Goal: Information Seeking & Learning: Learn about a topic

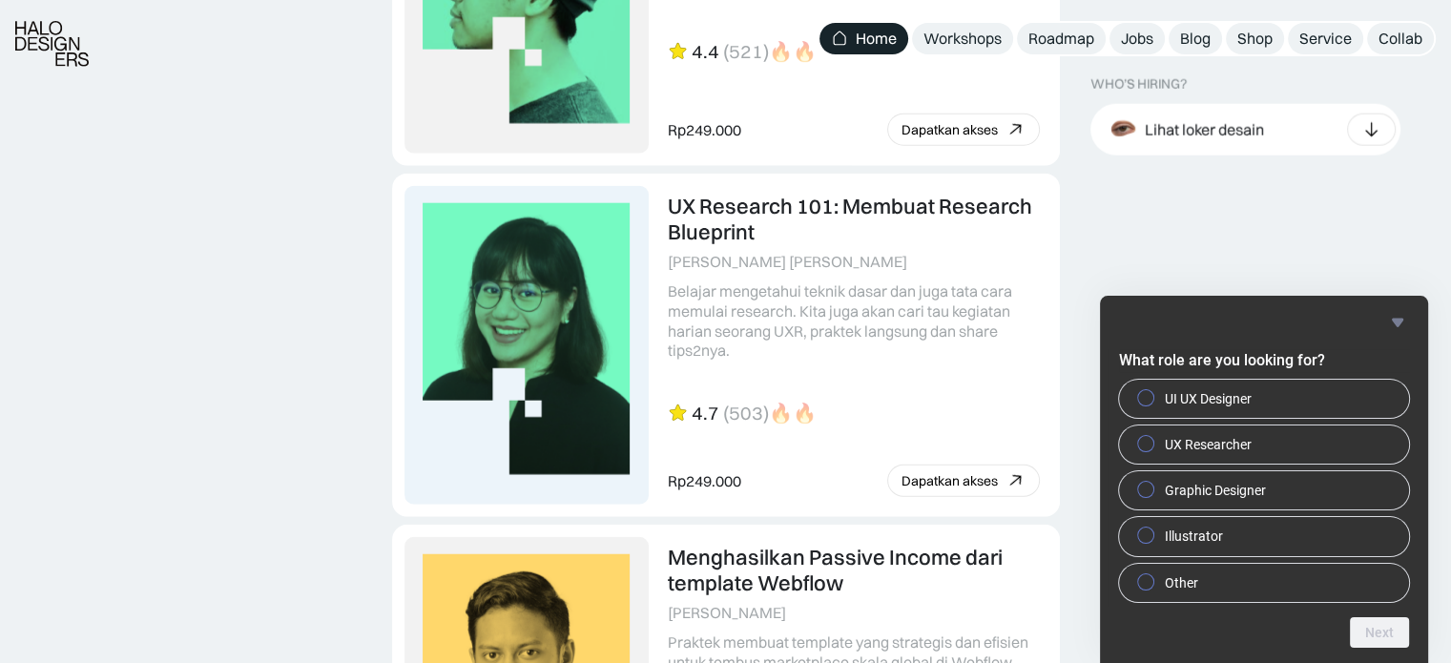
scroll to position [5233, 0]
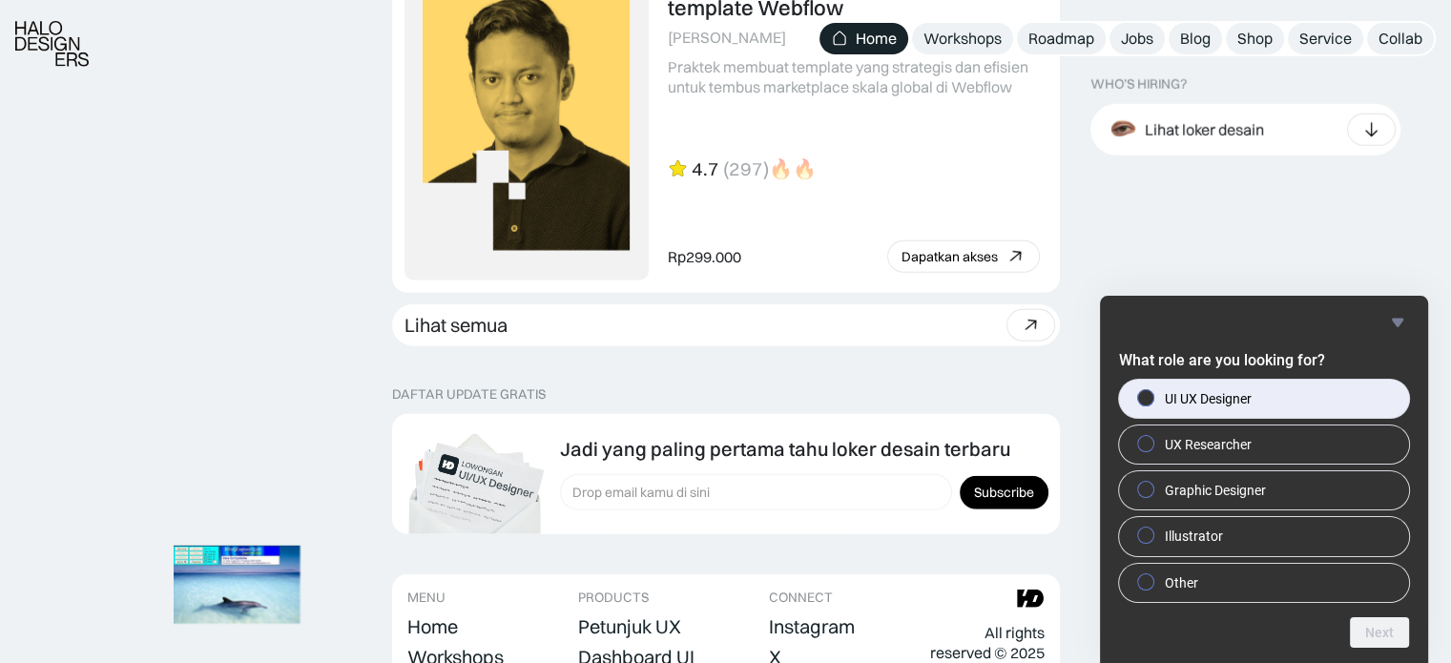
click at [1258, 410] on label "UI UX Designer" at bounding box center [1264, 399] width 290 height 38
click at [1152, 404] on input "UI UX Designer" at bounding box center [1146, 397] width 12 height 12
radio input "true"
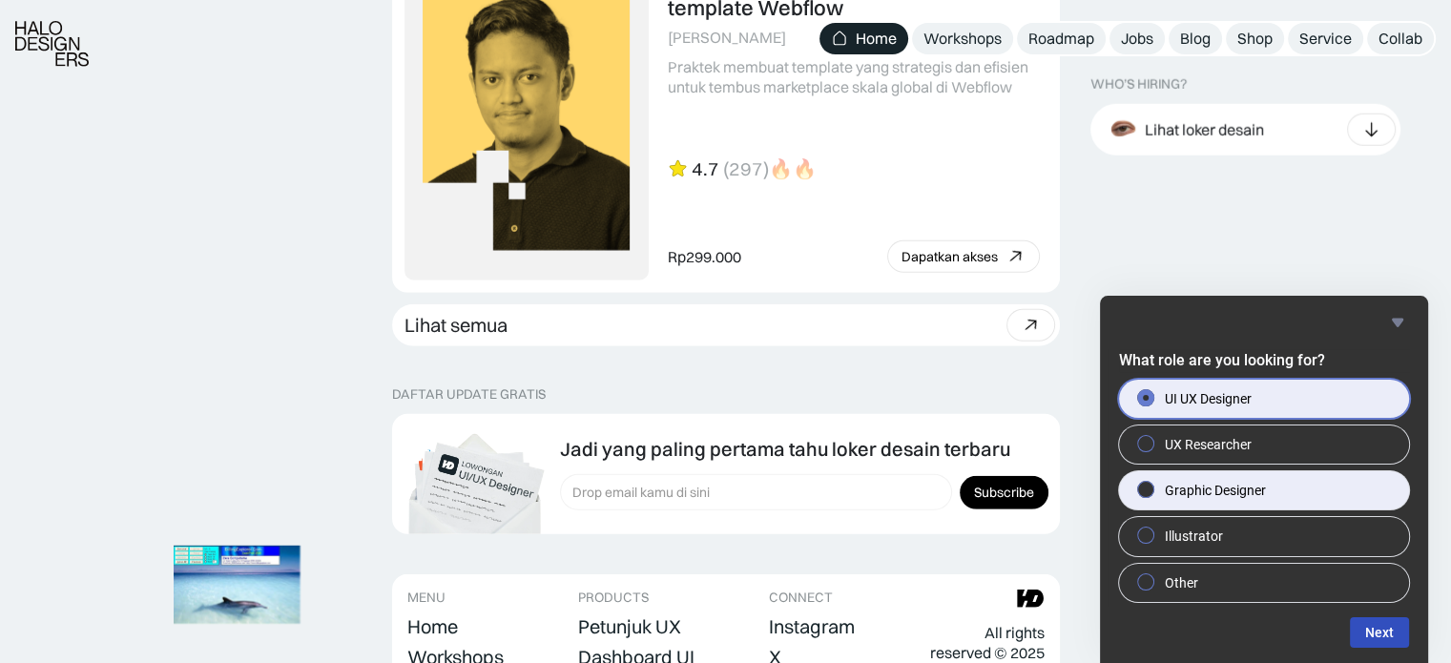
click at [1257, 487] on span "Graphic Designer" at bounding box center [1215, 490] width 101 height 19
click at [1152, 487] on input "Graphic Designer" at bounding box center [1146, 490] width 12 height 12
radio input "true"
click at [1273, 411] on label "UI UX Designer" at bounding box center [1264, 399] width 290 height 38
click at [1152, 404] on input "UI UX Designer" at bounding box center [1146, 397] width 12 height 12
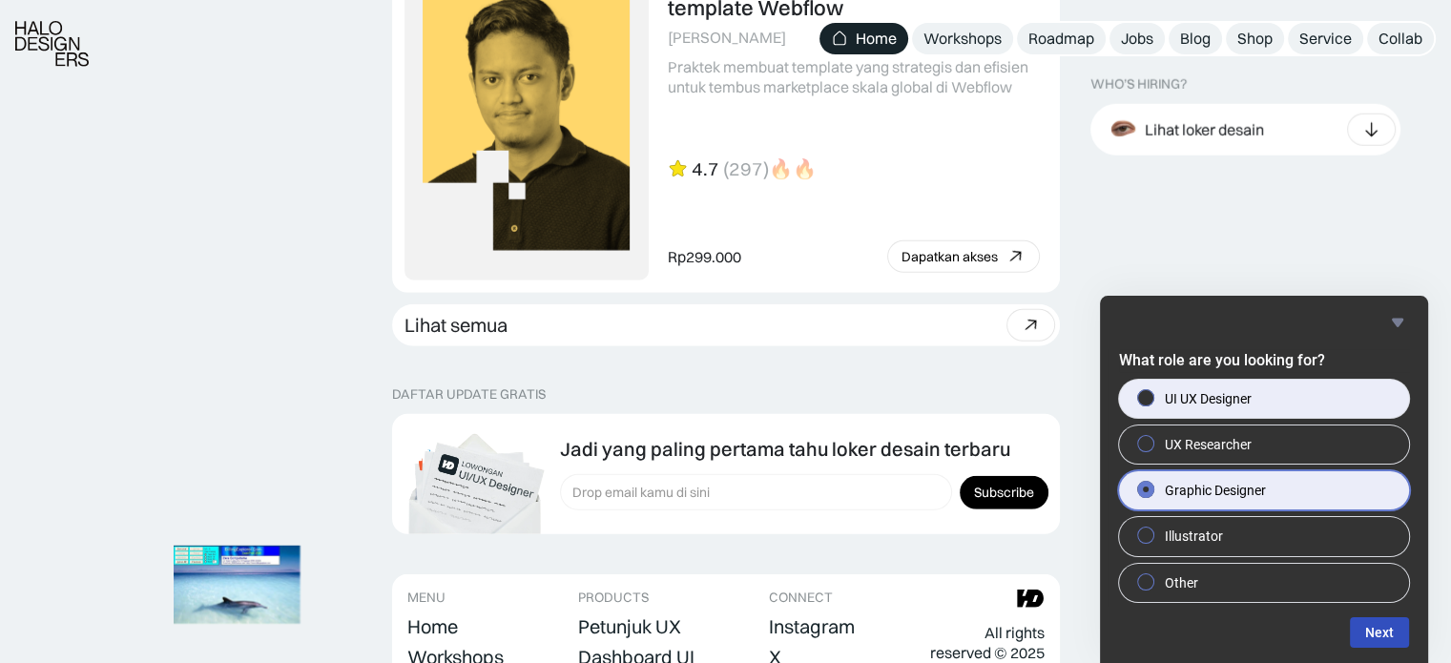
radio input "true"
radio input "false"
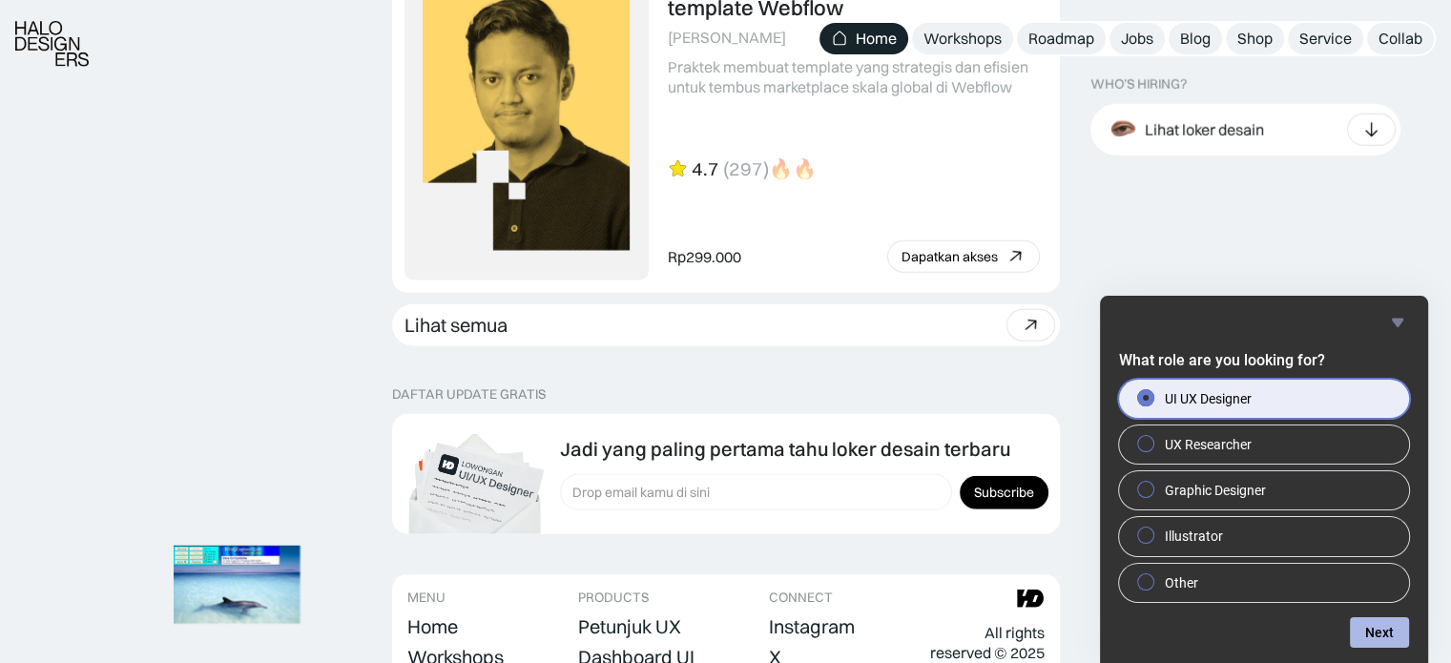
click at [1374, 640] on button "Next" at bounding box center [1379, 632] width 59 height 31
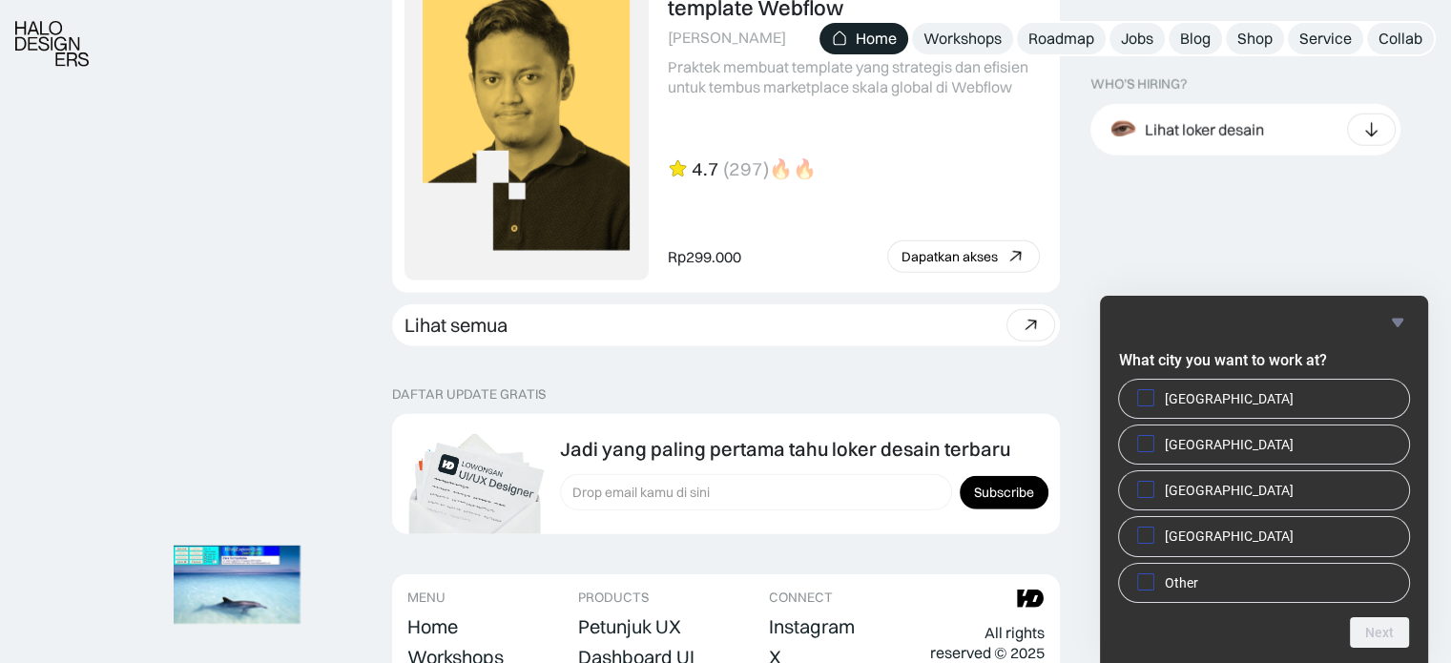
scroll to position [5237, 0]
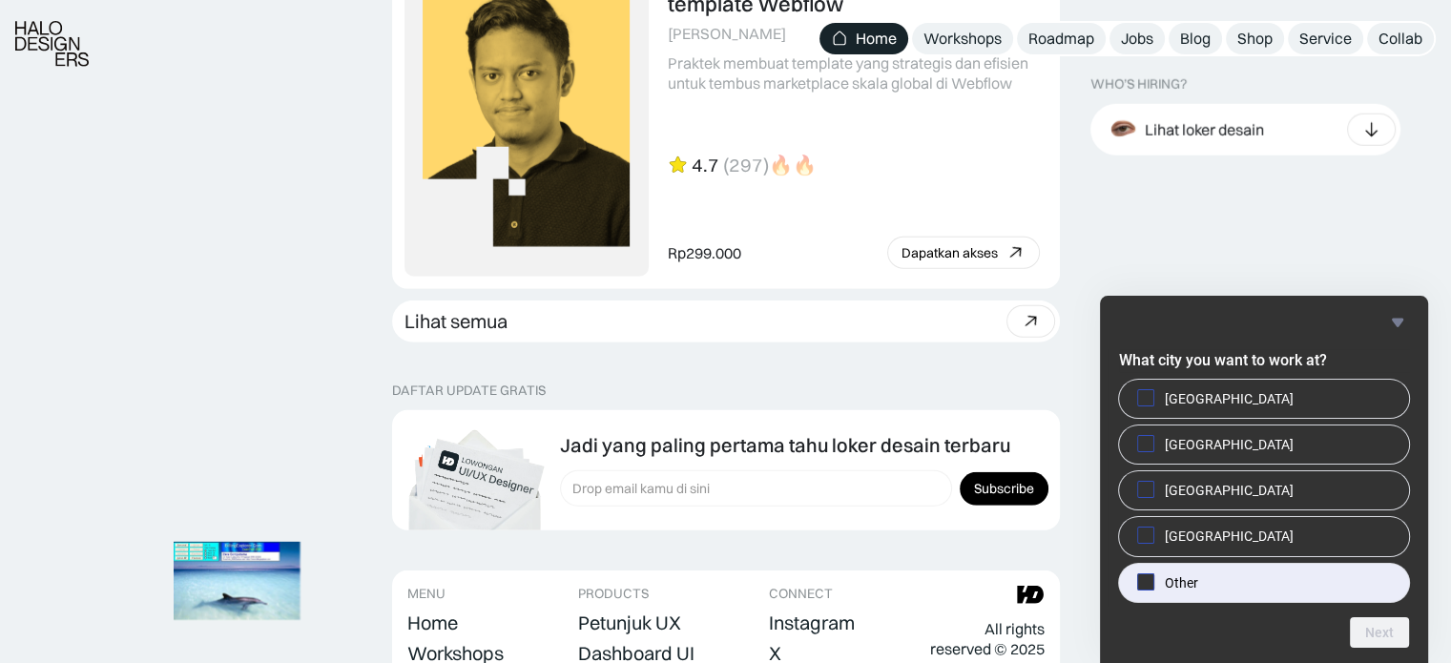
click at [1282, 573] on label "Other" at bounding box center [1264, 583] width 290 height 38
click at [1152, 575] on input "Other" at bounding box center [1146, 581] width 12 height 12
checkbox input "true"
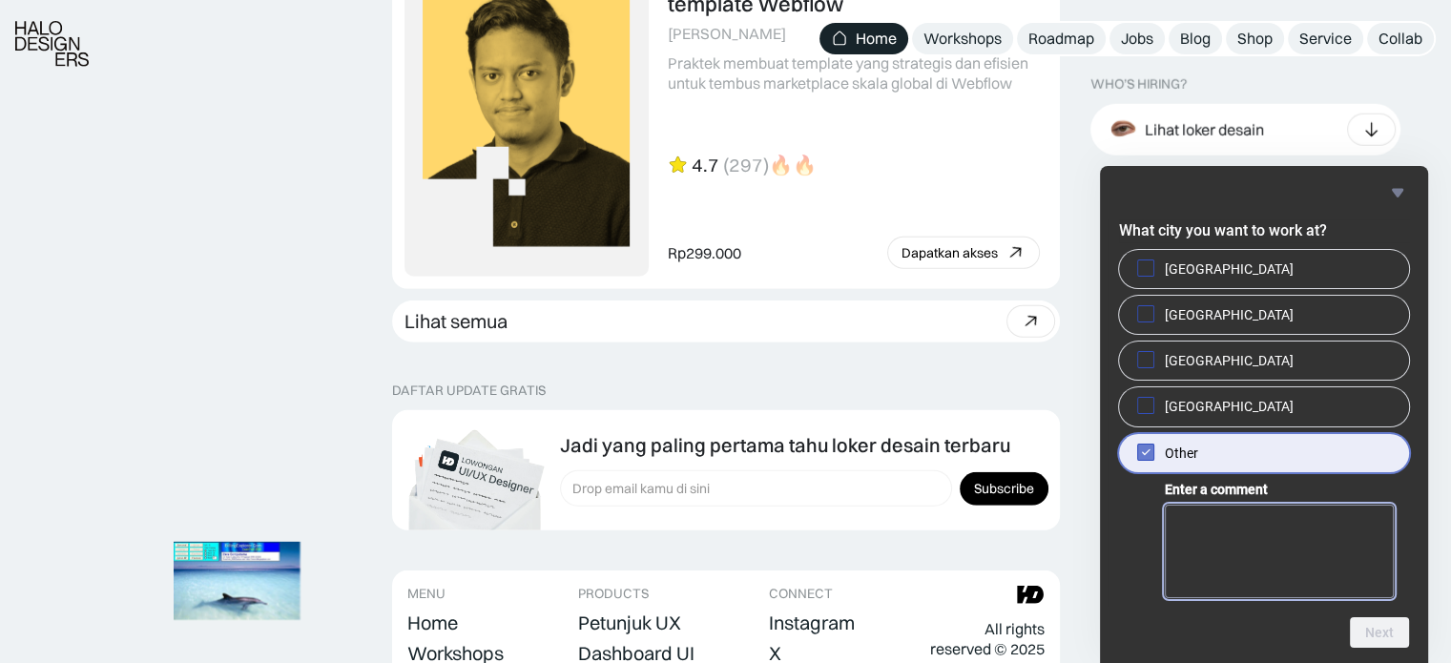
click at [1316, 567] on textarea "Enter a comment" at bounding box center [1279, 551] width 229 height 93
type textarea "Solo"
click at [1377, 638] on button "Next" at bounding box center [1379, 632] width 59 height 31
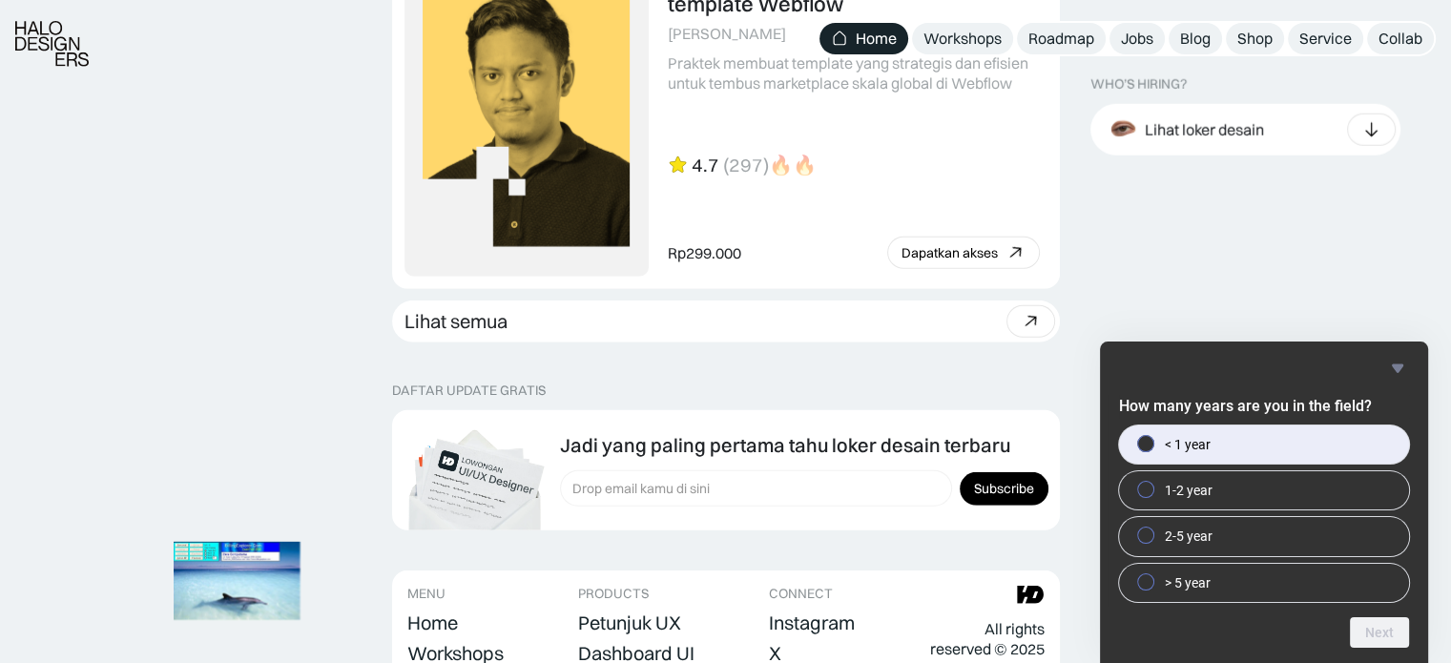
click at [1271, 438] on label "< 1 year" at bounding box center [1264, 444] width 290 height 38
click at [1152, 438] on input "< 1 year" at bounding box center [1146, 443] width 12 height 12
radio input "true"
click at [1361, 632] on button "Next" at bounding box center [1379, 632] width 59 height 31
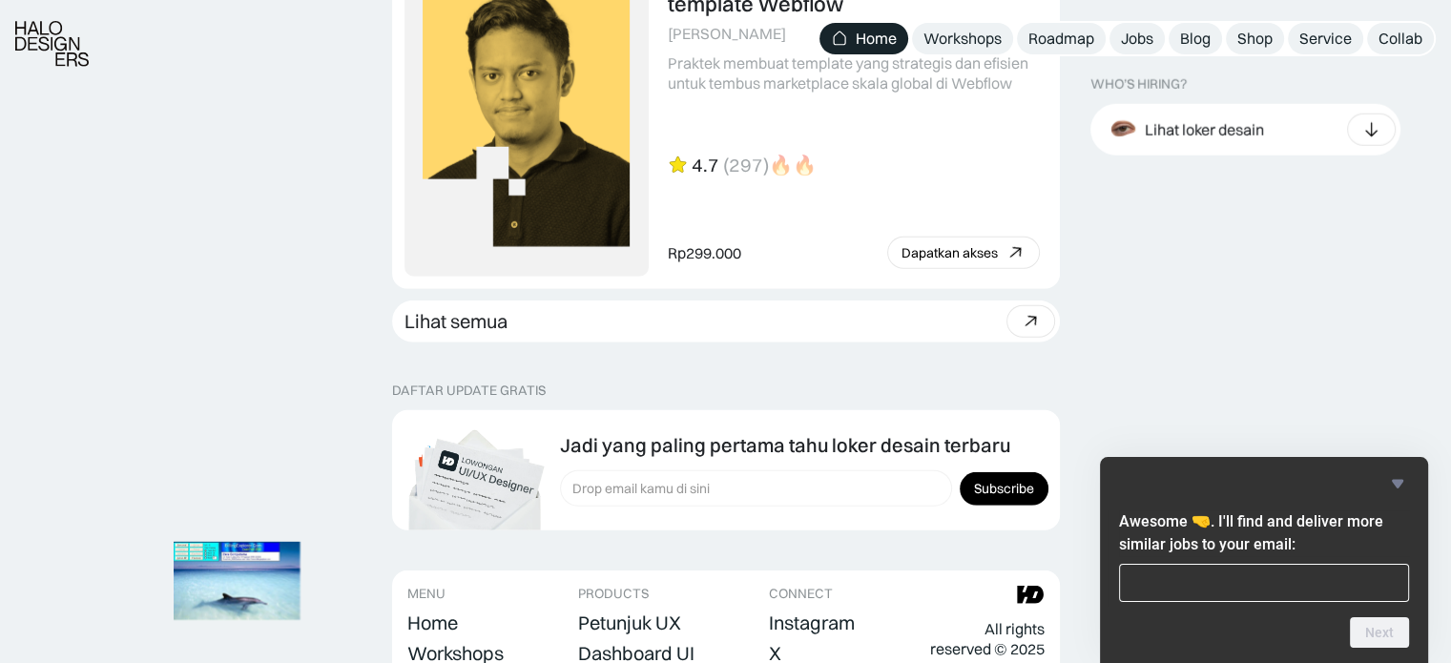
click at [1396, 487] on icon "Hide survey" at bounding box center [1397, 484] width 11 height 9
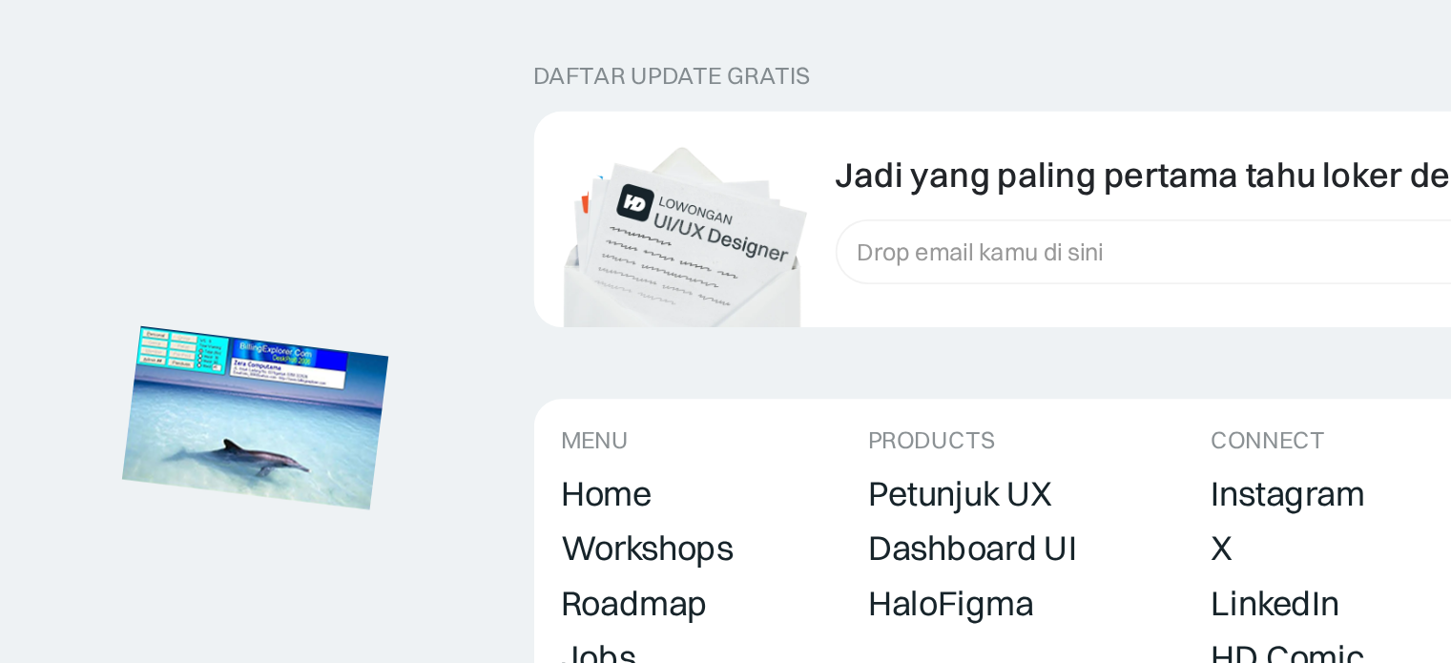
scroll to position [5403, 0]
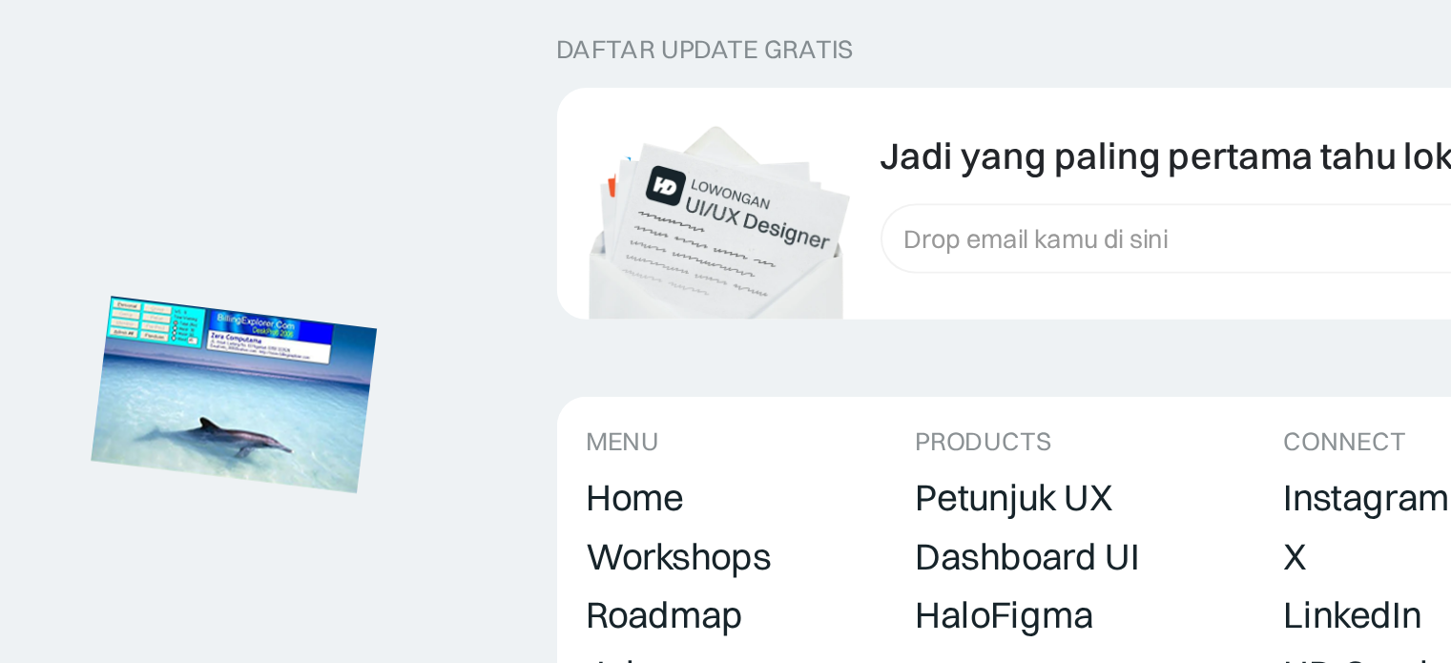
click at [248, 441] on img at bounding box center [224, 403] width 149 height 102
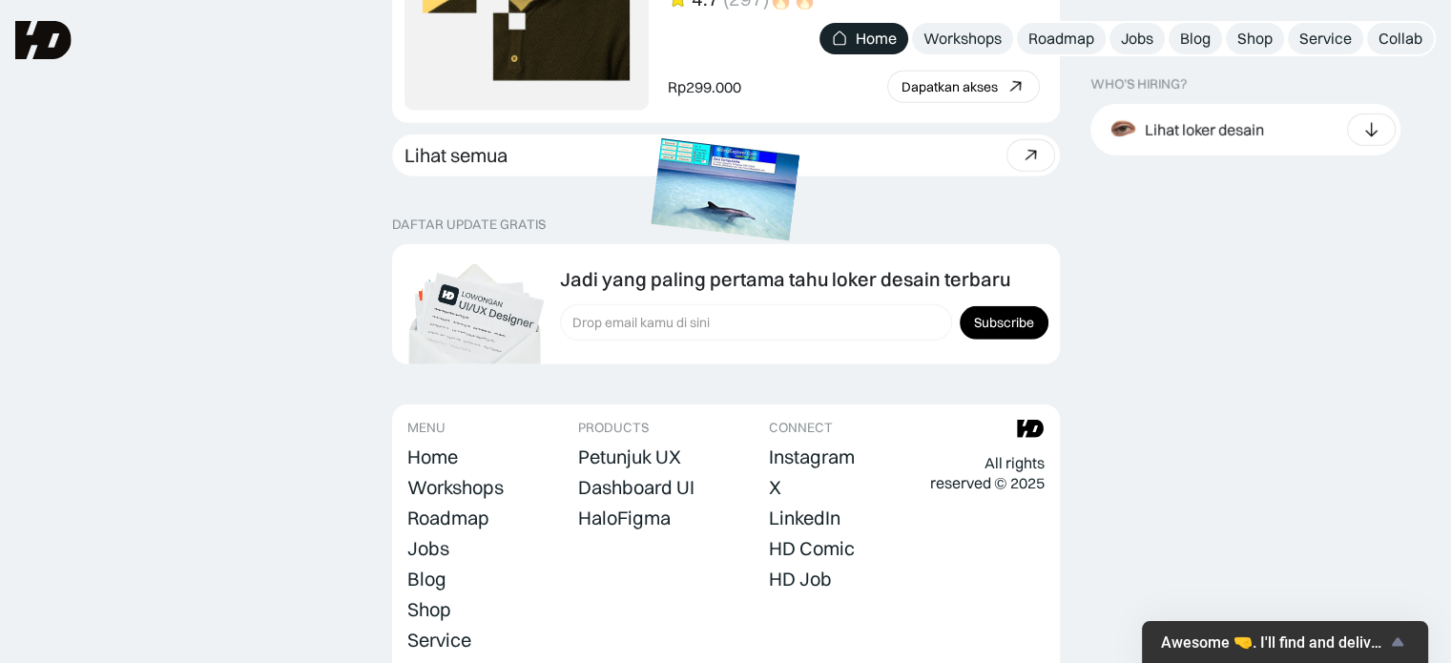
click at [740, 194] on img at bounding box center [725, 190] width 149 height 102
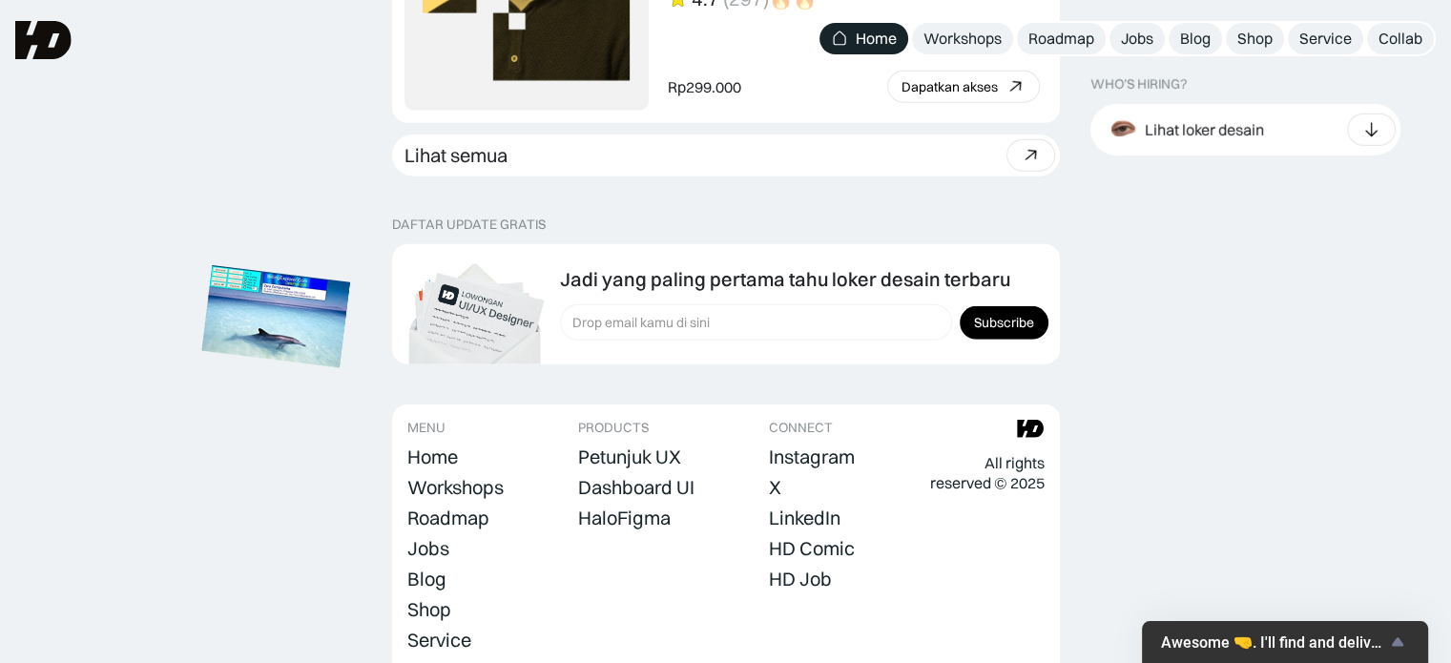
click at [288, 332] on img at bounding box center [275, 316] width 149 height 102
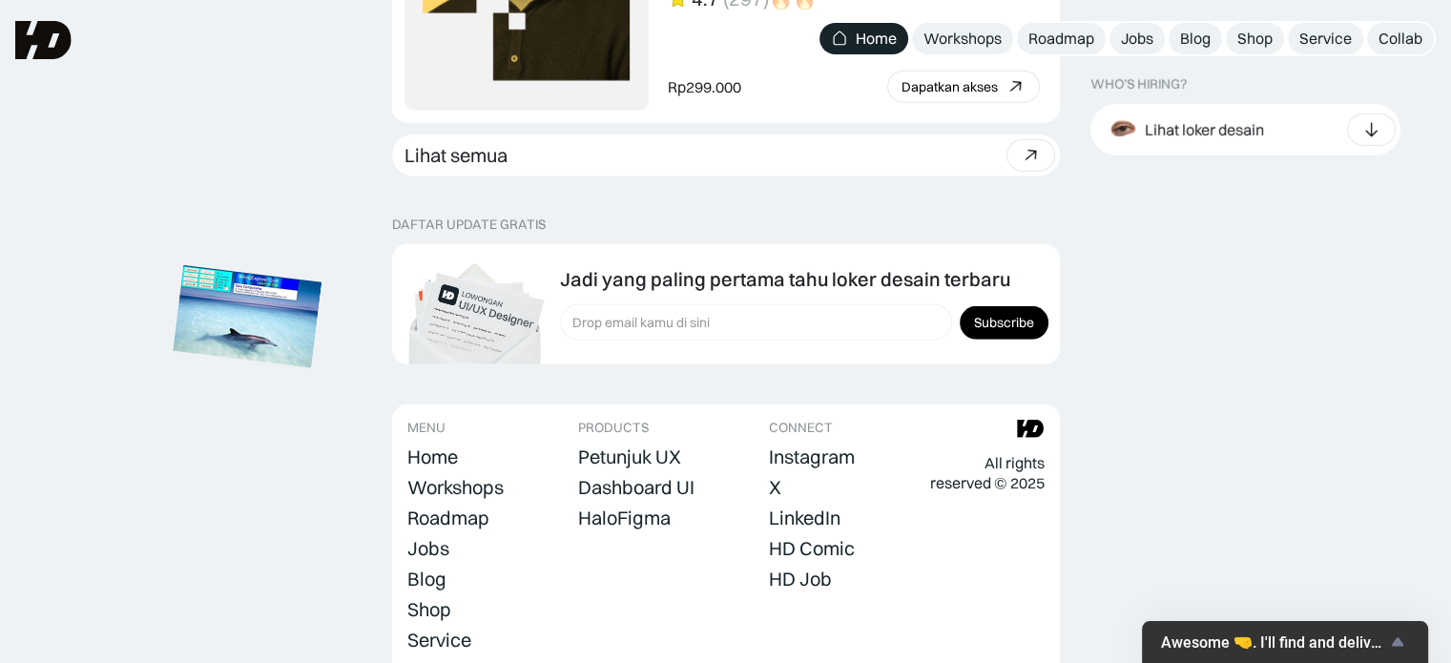
click at [258, 336] on img at bounding box center [248, 317] width 149 height 102
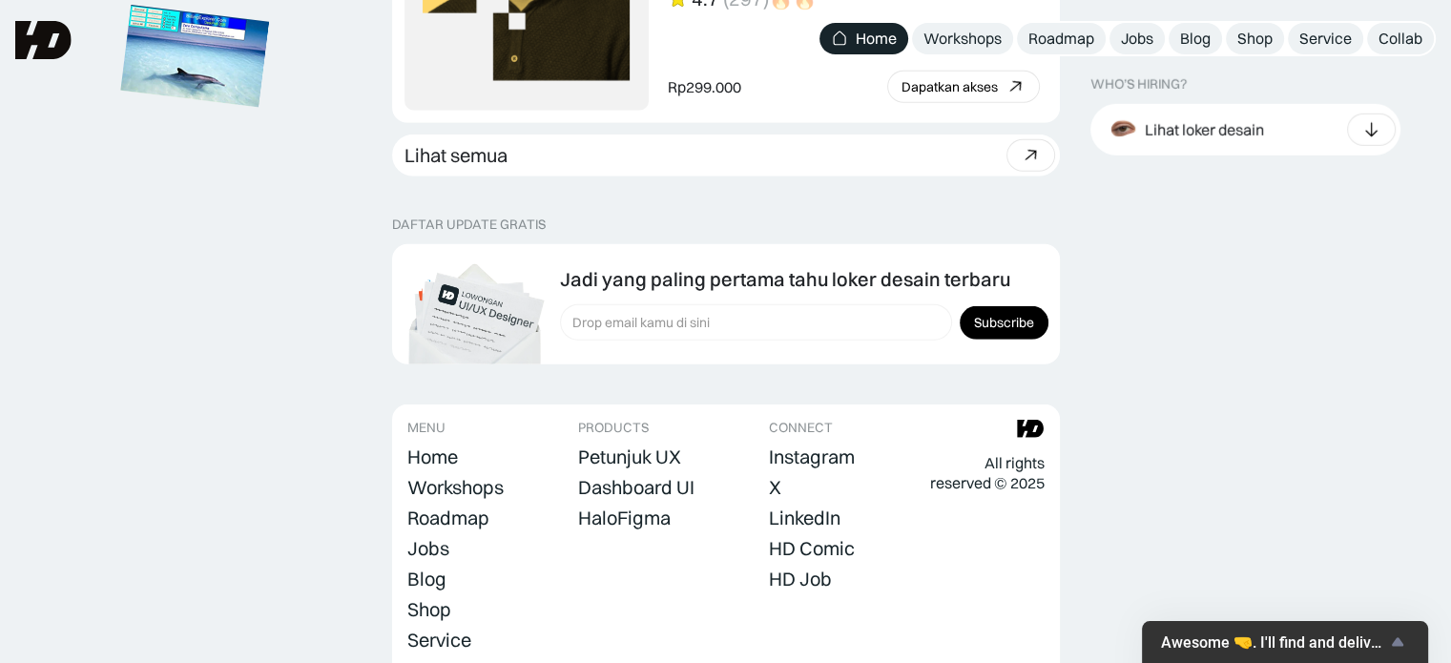
click at [197, 107] on img at bounding box center [195, 56] width 149 height 102
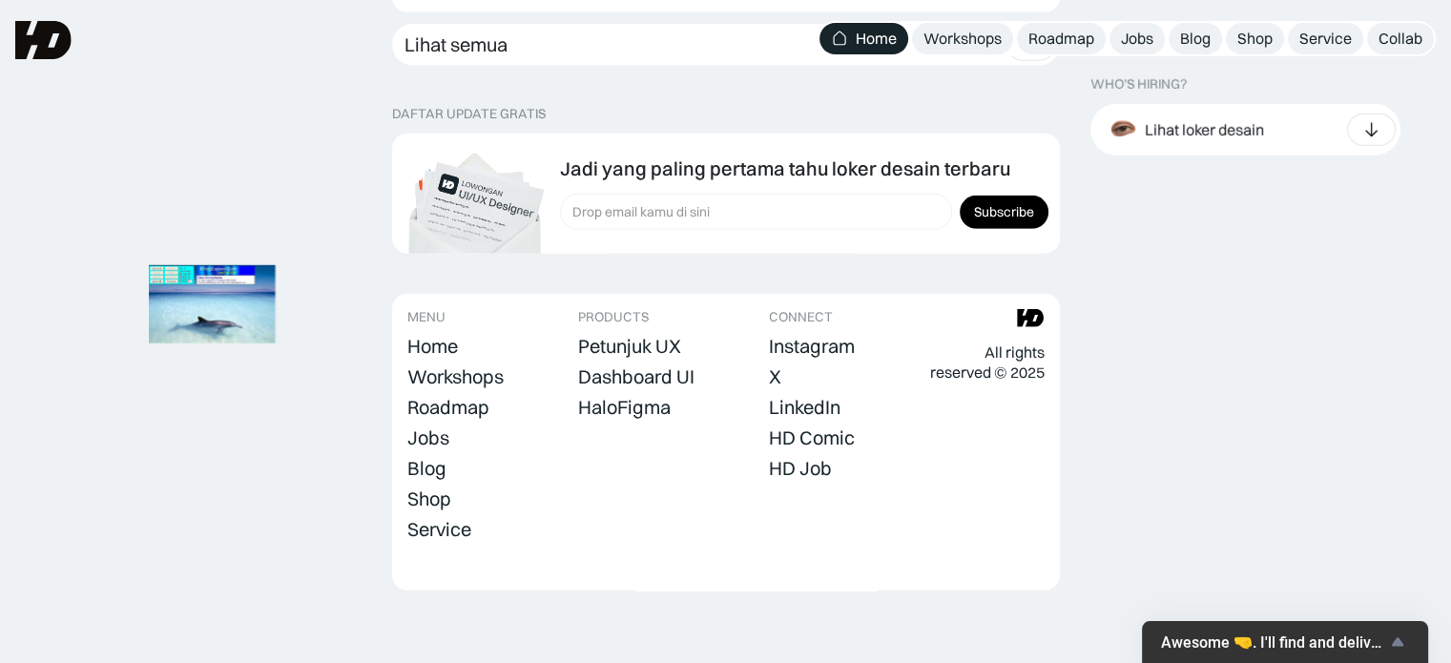
scroll to position [5513, 0]
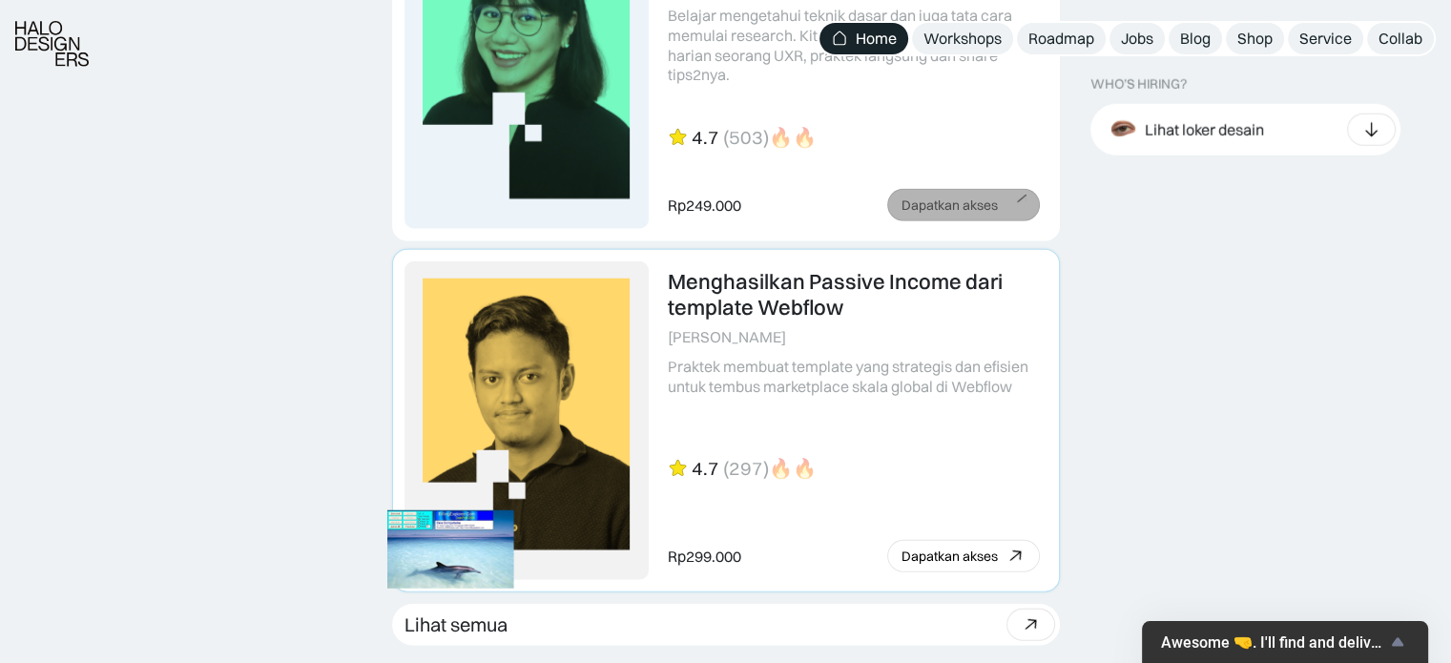
scroll to position [5153, 0]
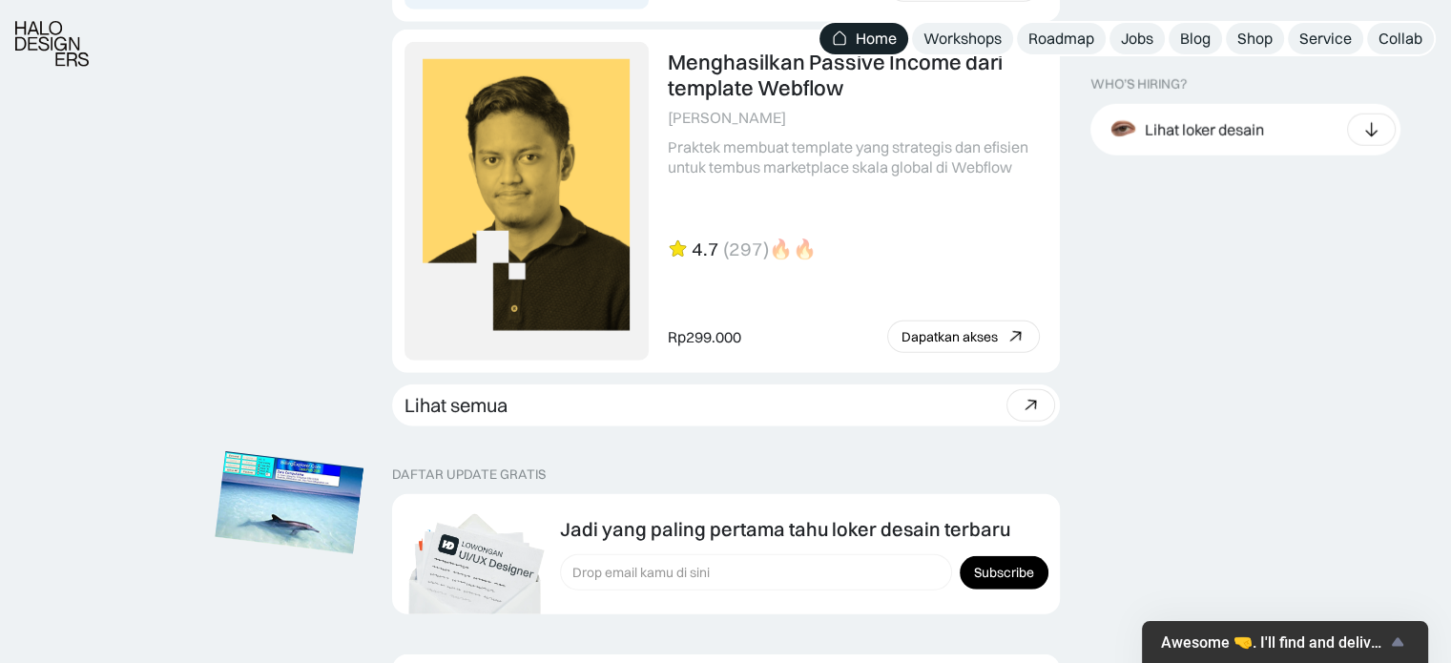
click at [364, 452] on img at bounding box center [290, 503] width 149 height 102
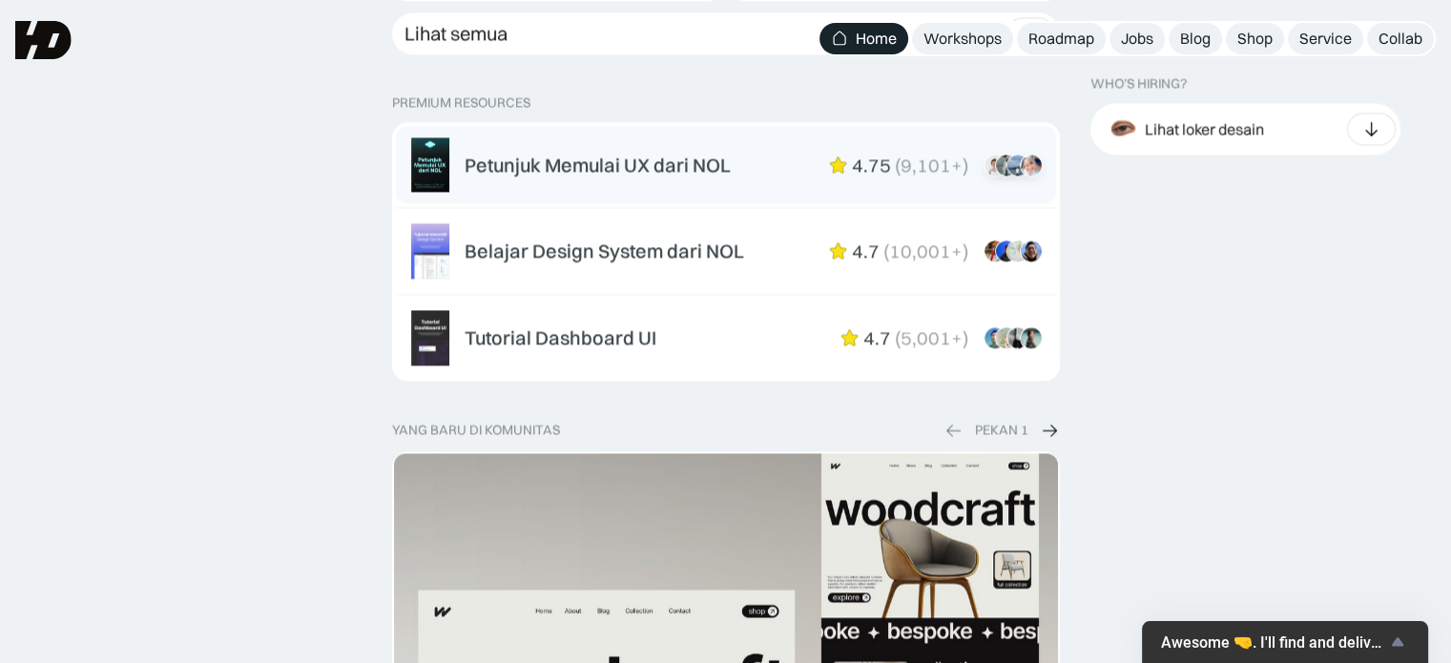
scroll to position [3005, 0]
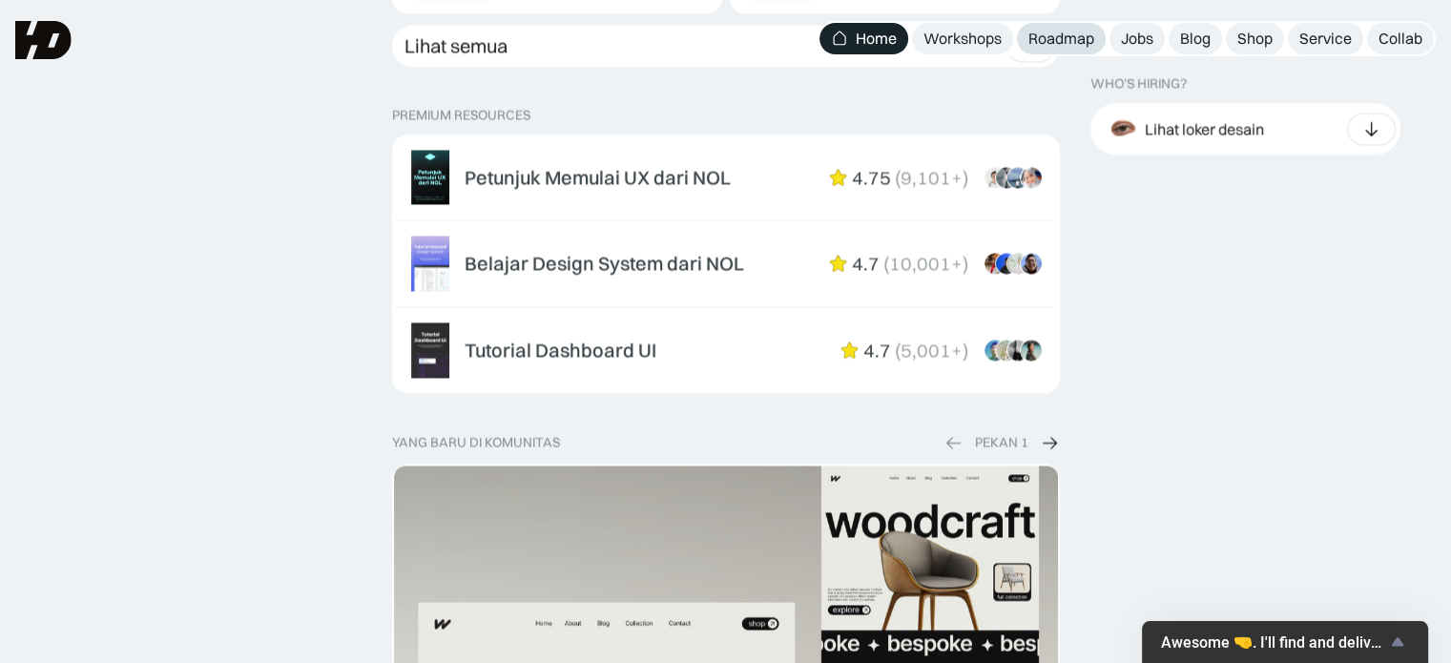
click at [1096, 33] on link "Roadmap" at bounding box center [1061, 38] width 89 height 31
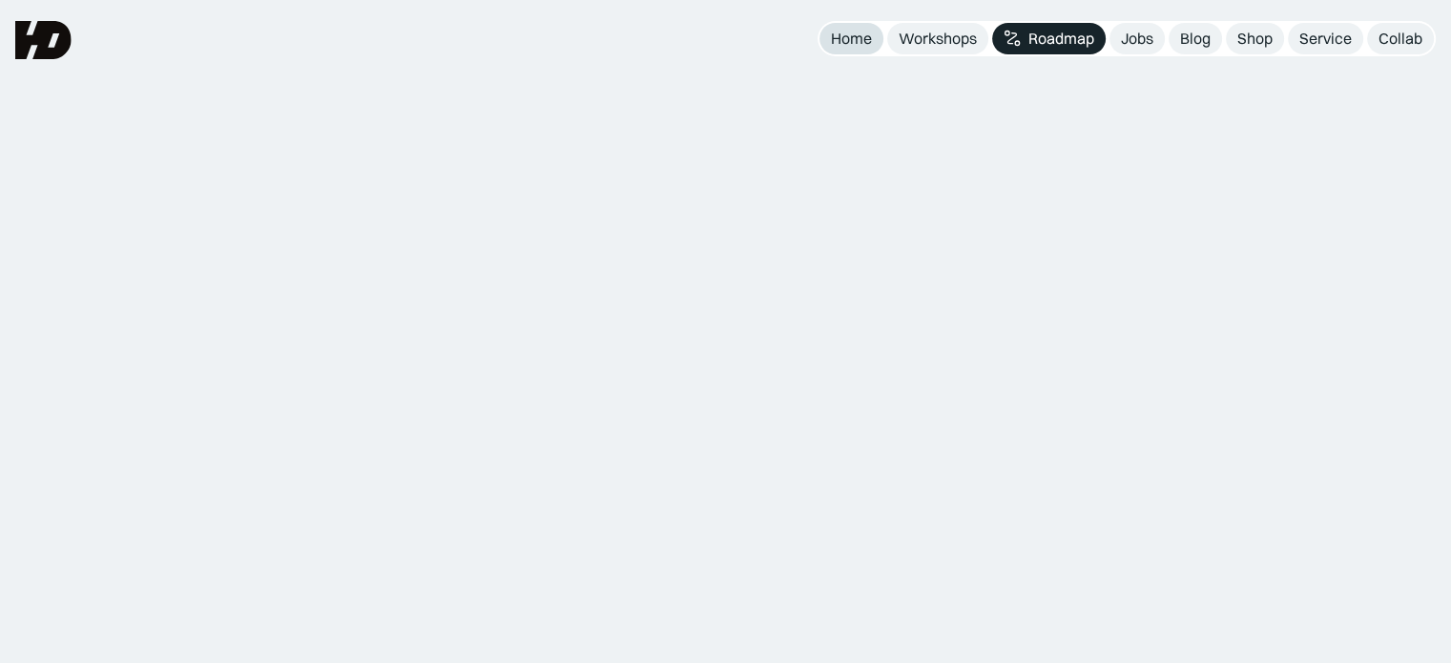
click at [849, 32] on div "Home" at bounding box center [851, 39] width 41 height 20
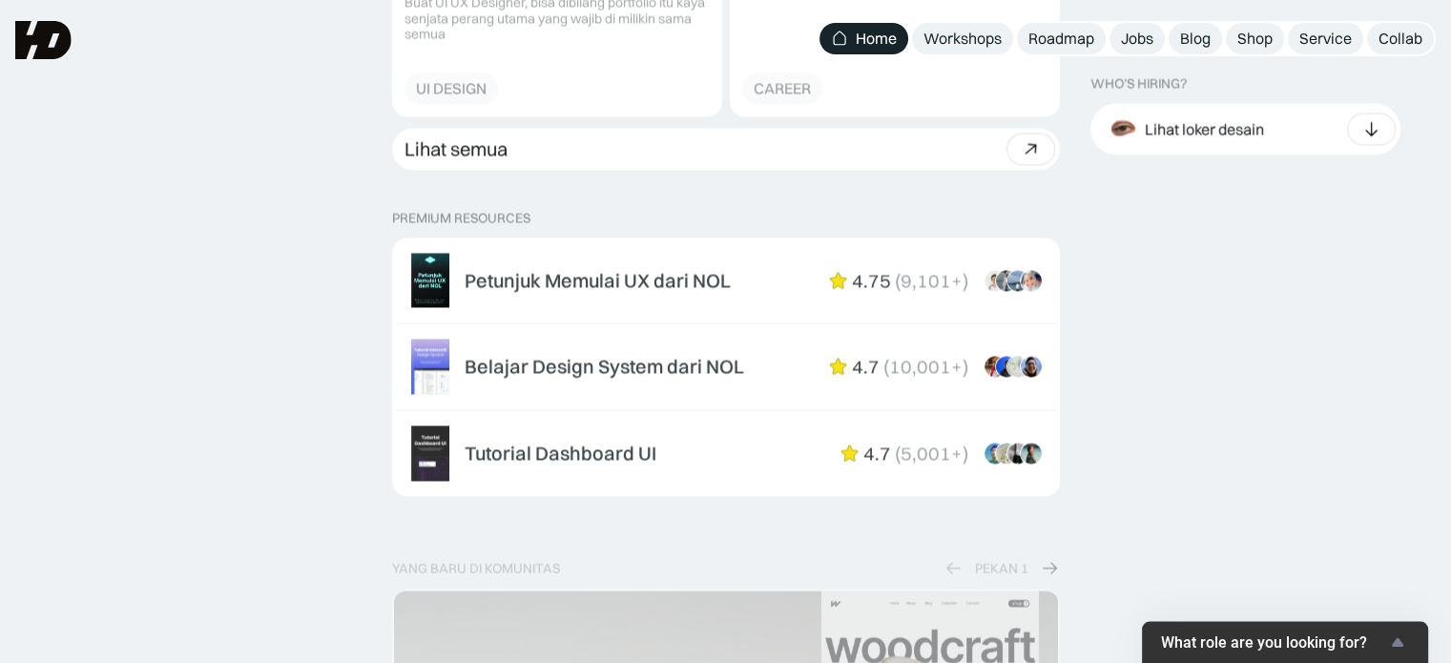
scroll to position [2900, 0]
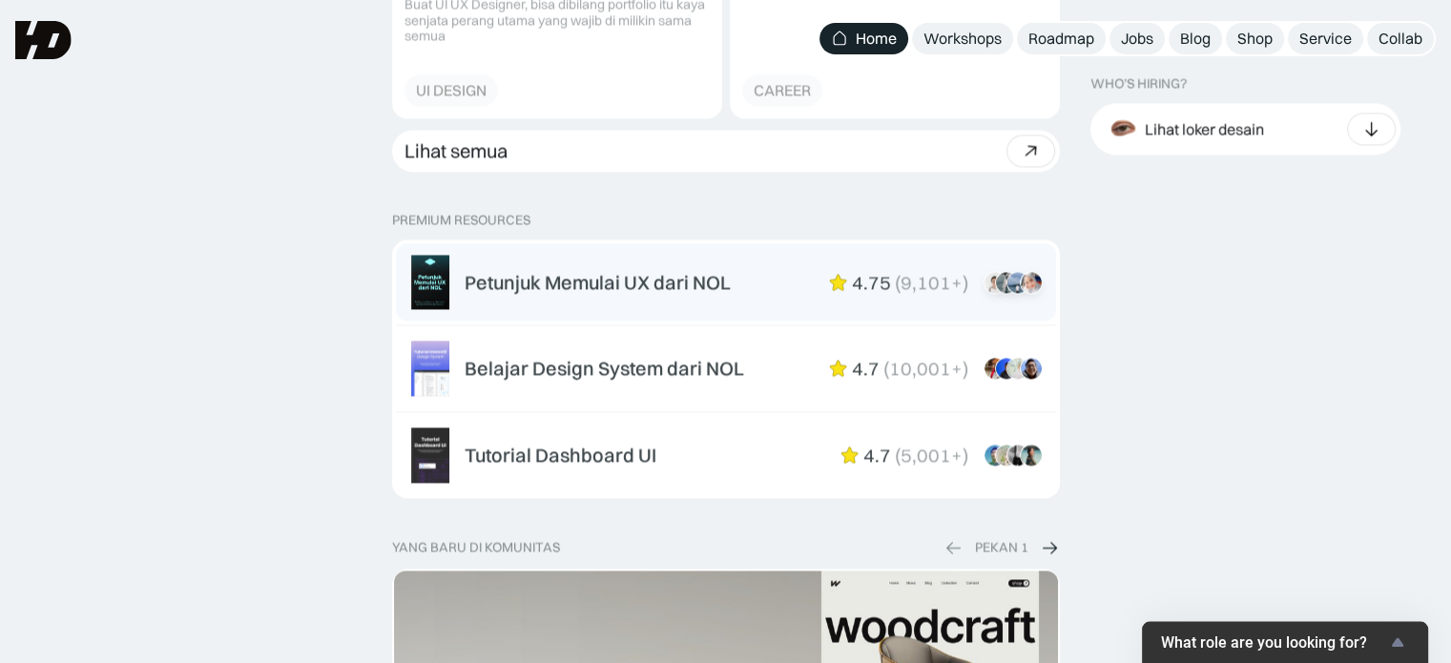
click at [713, 298] on div "Petunjuk Memulai UX dari NOL 4.75 ( 9,101+ ) “Overall mini book nya sudah lengk…" at bounding box center [726, 282] width 630 height 55
